Goal: Task Accomplishment & Management: Use online tool/utility

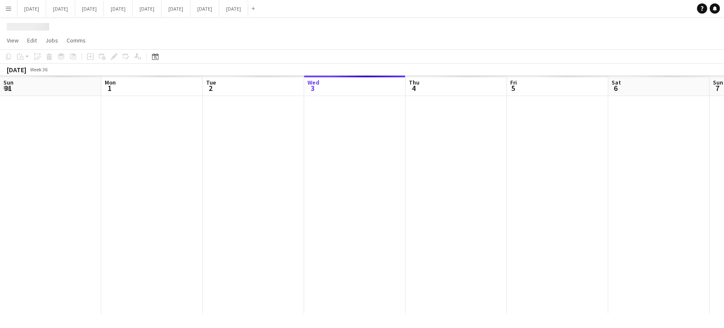
scroll to position [0, 203]
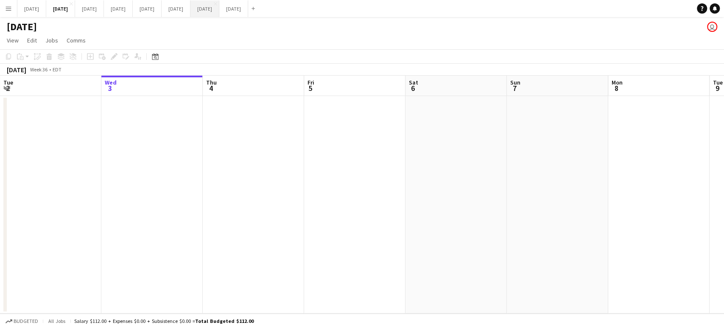
click at [219, 1] on button "[DATE] Close" at bounding box center [205, 8] width 29 height 17
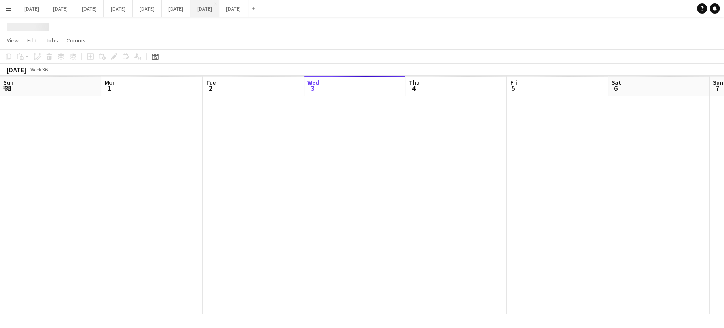
scroll to position [0, 203]
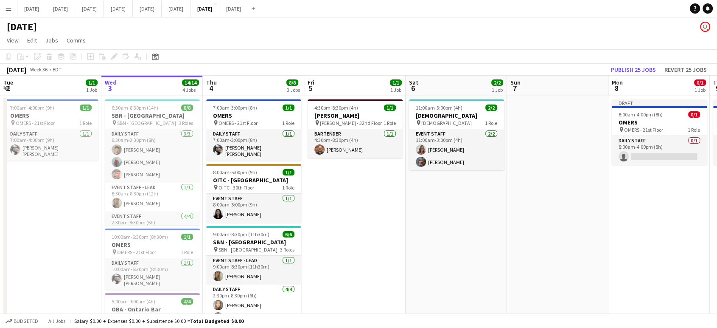
click at [12, 9] on button "Menu" at bounding box center [8, 8] width 17 height 17
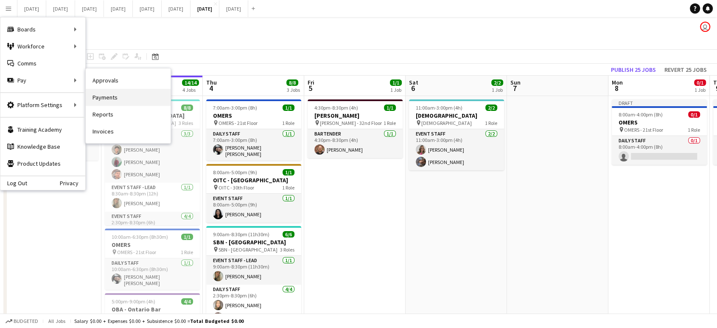
click at [102, 98] on link "Payments" at bounding box center [128, 97] width 85 height 17
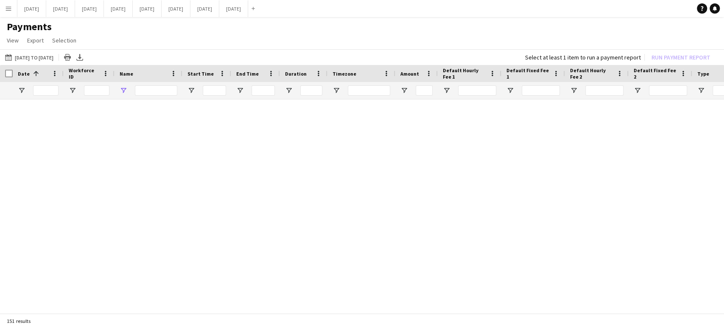
type input "***"
click at [55, 59] on button "[DATE] to [DATE] [DATE] to [DATE]" at bounding box center [29, 57] width 52 height 10
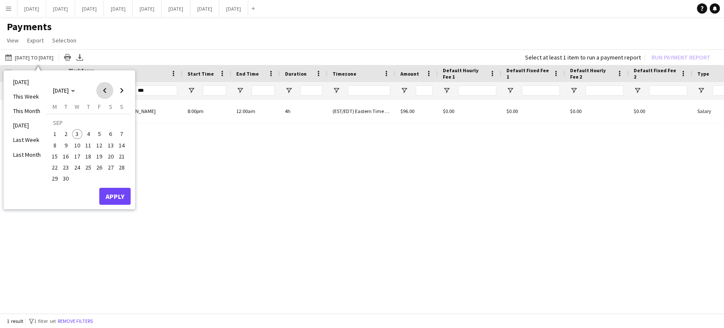
click at [103, 92] on span "Previous month" at bounding box center [104, 90] width 17 height 17
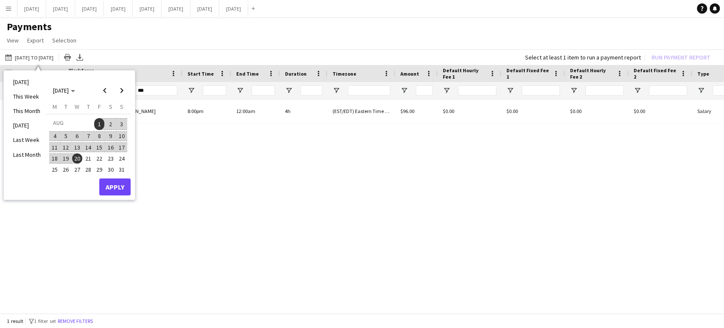
click at [98, 121] on span "1" at bounding box center [99, 124] width 10 height 12
click at [125, 168] on span "31" at bounding box center [122, 169] width 10 height 10
click at [122, 189] on button "Apply" at bounding box center [114, 186] width 31 height 17
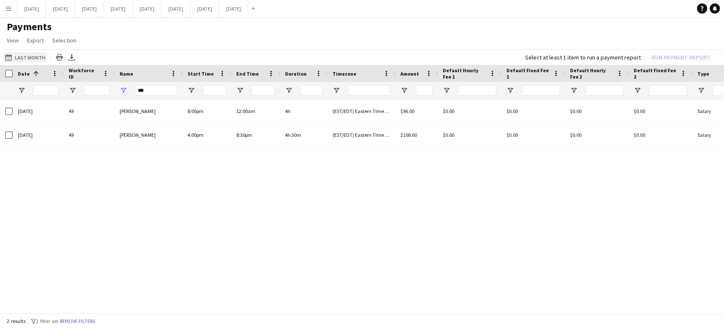
click at [19, 55] on button "[DATE] to [DATE] Last Month" at bounding box center [25, 57] width 44 height 10
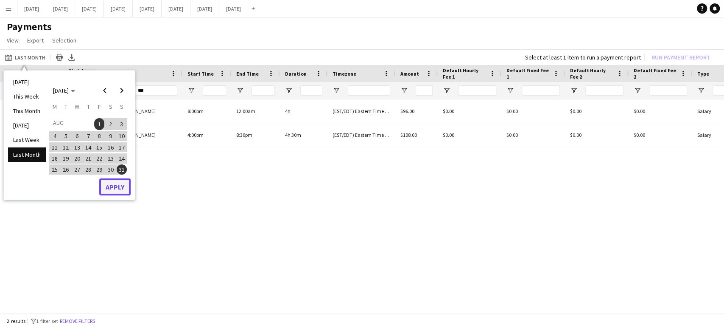
click at [119, 188] on button "Apply" at bounding box center [114, 186] width 31 height 17
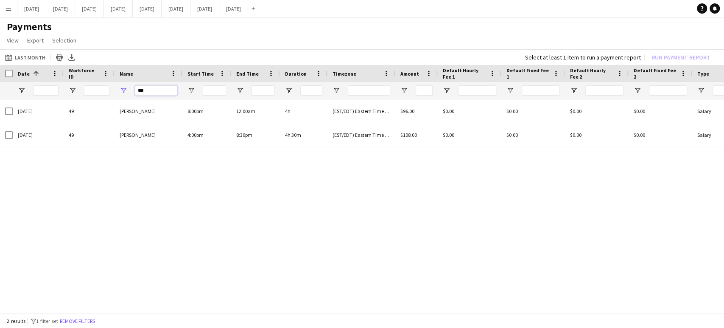
click at [155, 91] on input "***" at bounding box center [156, 90] width 42 height 10
type input "*"
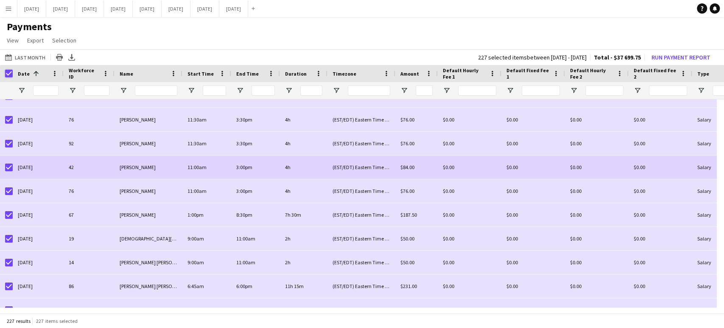
scroll to position [939, 0]
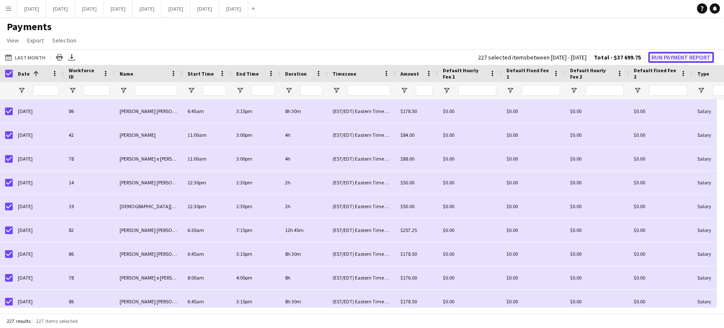
click at [668, 53] on button "Run Payment Report" at bounding box center [682, 57] width 66 height 11
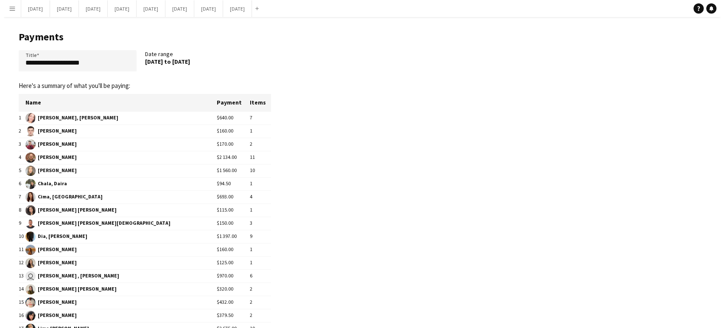
scroll to position [0, 0]
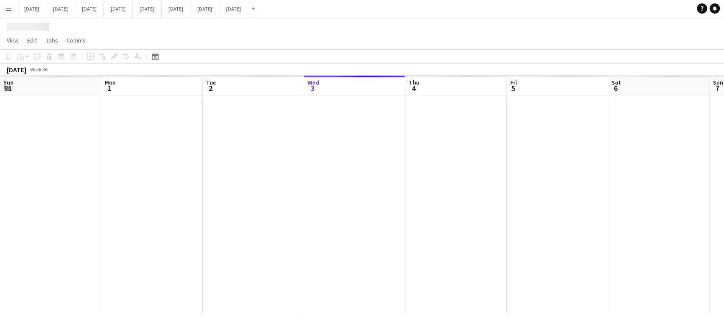
scroll to position [0, 203]
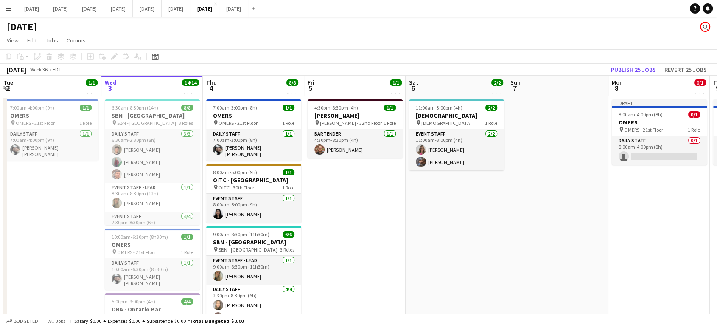
click at [10, 4] on button "Menu" at bounding box center [8, 8] width 17 height 17
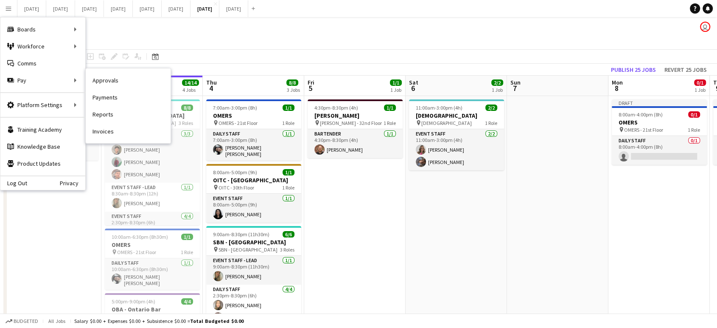
click at [119, 100] on link "Payments" at bounding box center [128, 97] width 85 height 17
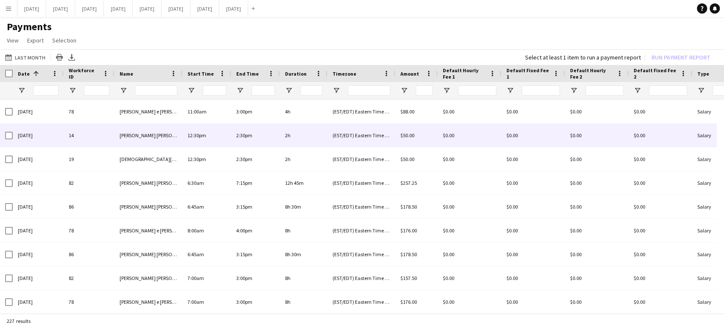
scroll to position [94, 0]
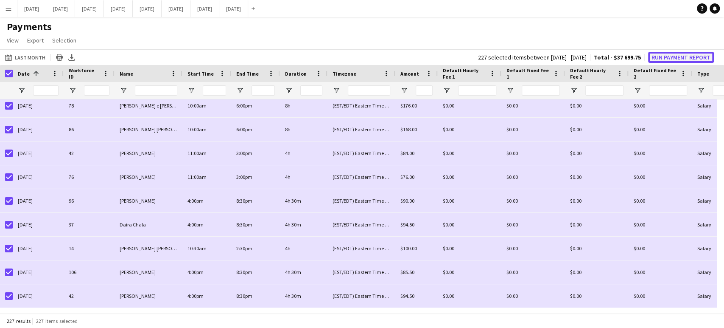
click at [681, 55] on button "Run Payment Report" at bounding box center [682, 57] width 66 height 11
